Goal: Task Accomplishment & Management: Use online tool/utility

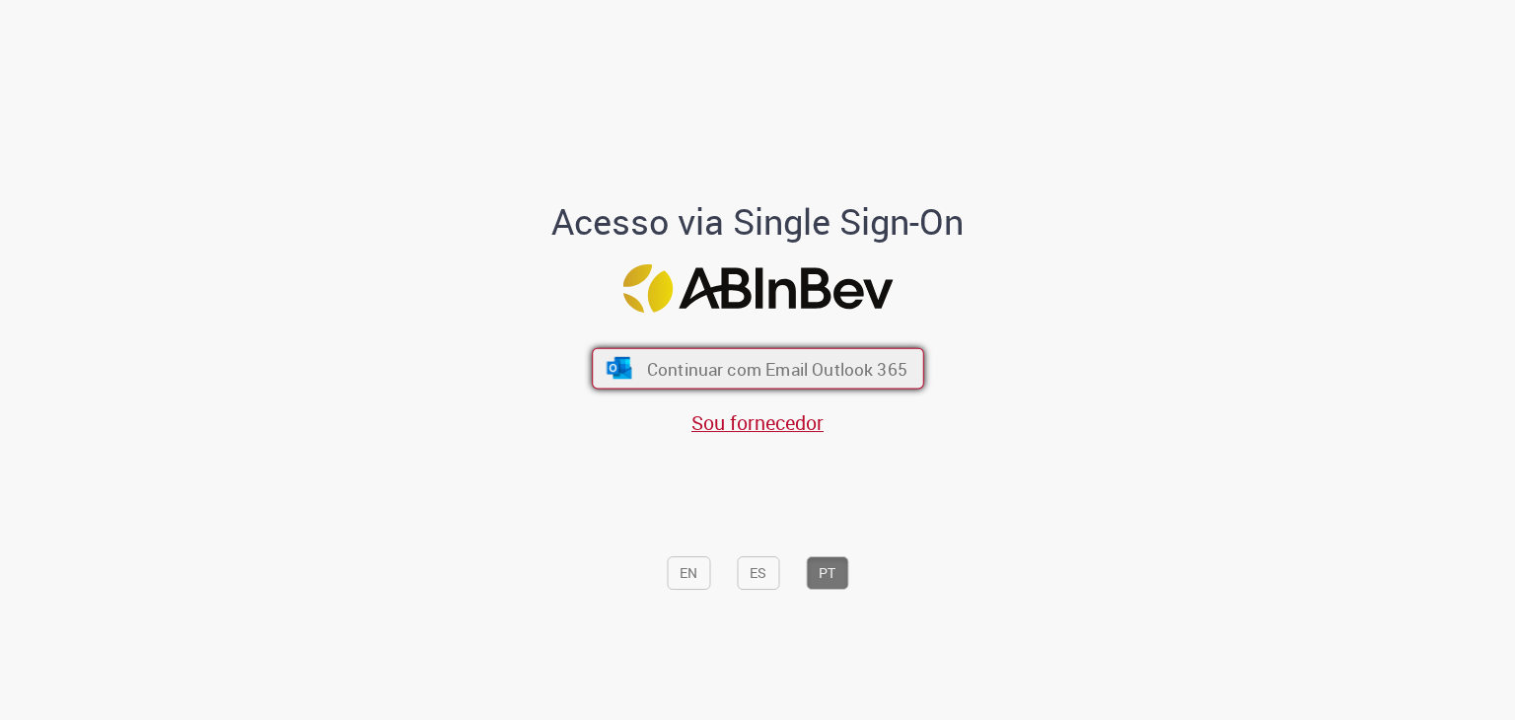
click at [687, 359] on span "Continuar com Email Outlook 365" at bounding box center [776, 368] width 260 height 23
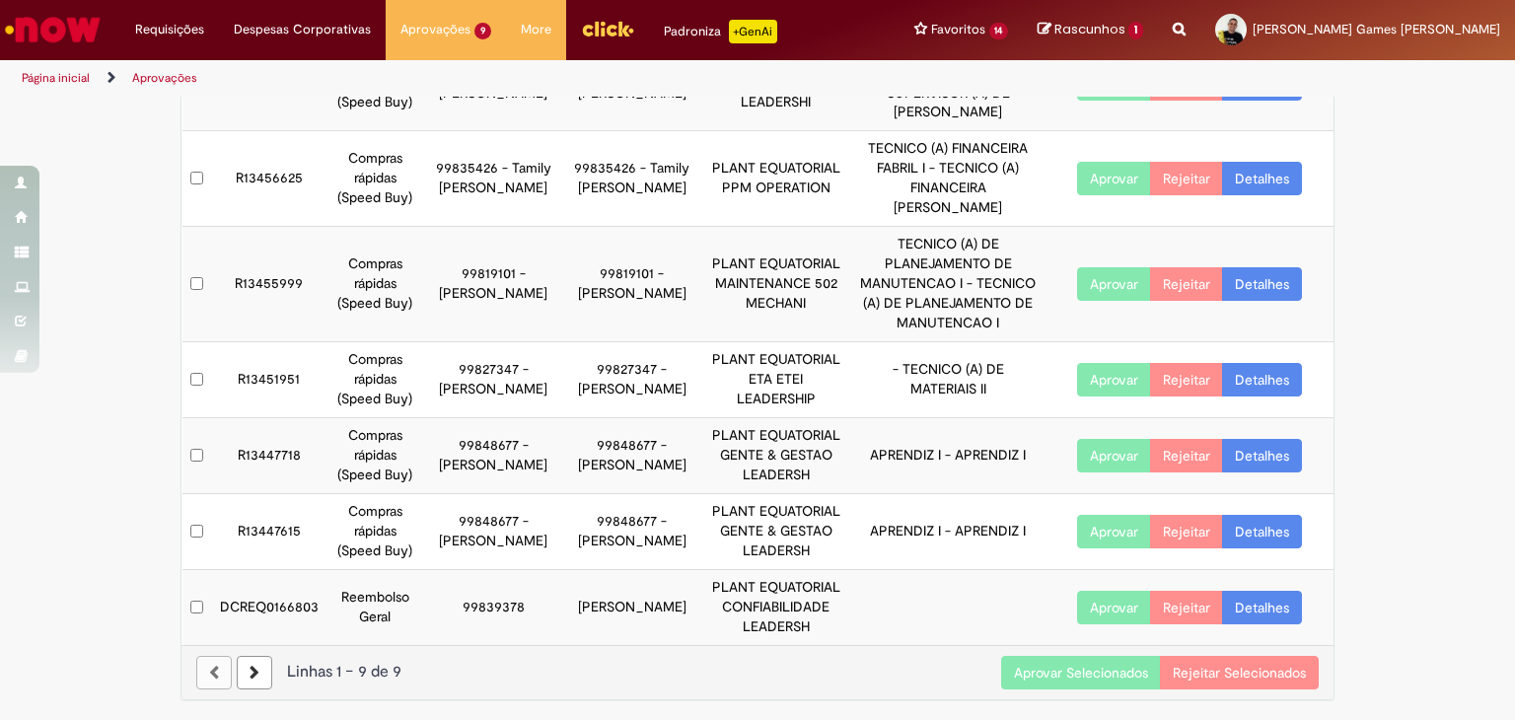
scroll to position [413, 0]
click at [1114, 672] on button "Aprovar Selecionados" at bounding box center [1081, 673] width 160 height 34
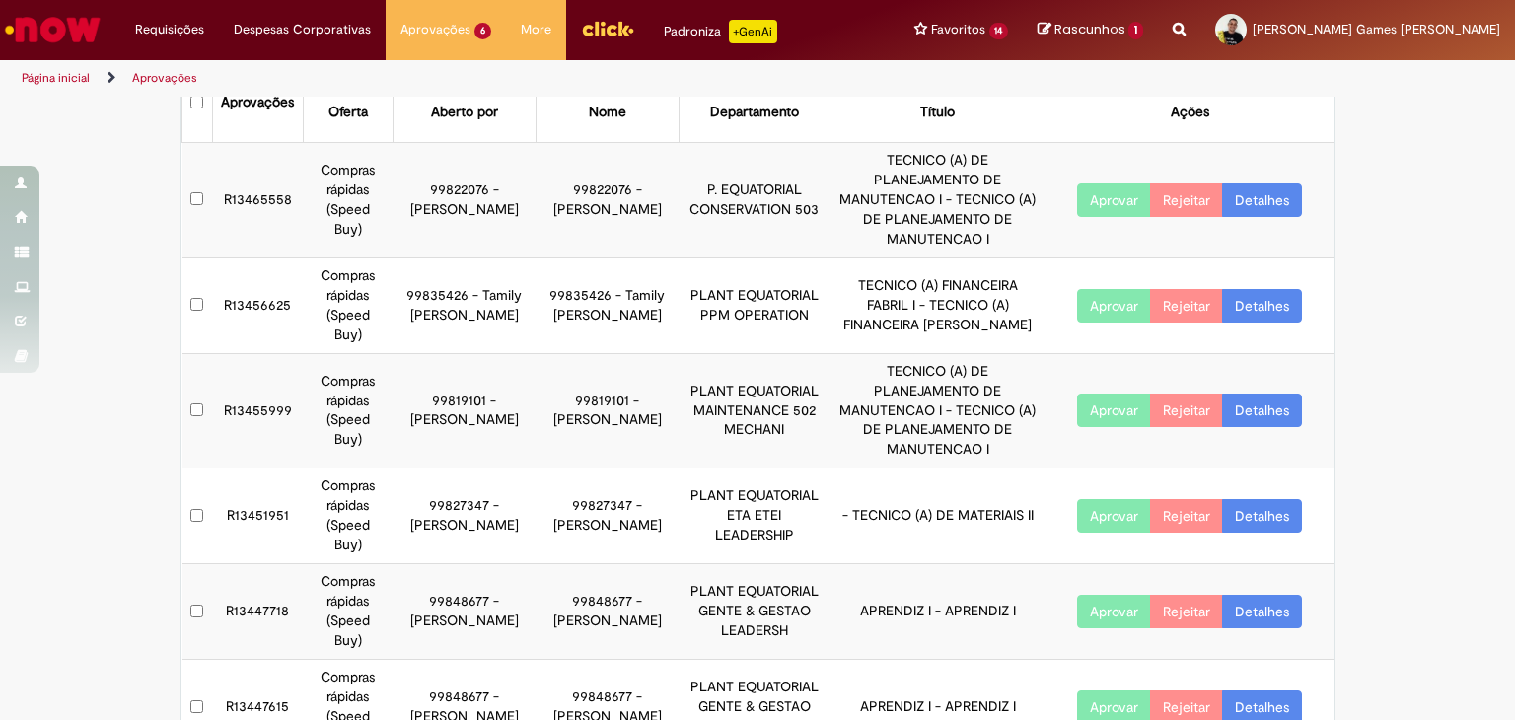
scroll to position [87, 0]
